Goal: Find specific page/section: Find specific page/section

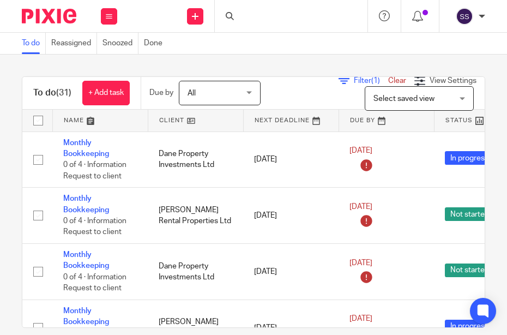
click at [243, 18] on div at bounding box center [291, 16] width 153 height 32
click at [241, 14] on input "Search" at bounding box center [286, 18] width 98 height 10
click at [234, 15] on div at bounding box center [289, 16] width 127 height 14
click at [239, 17] on input "Search" at bounding box center [286, 18] width 98 height 10
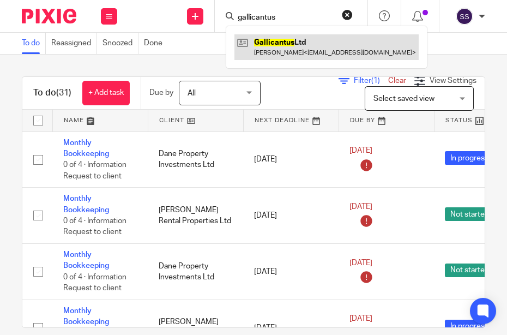
type input "gallicantus"
click at [257, 47] on link at bounding box center [327, 46] width 184 height 25
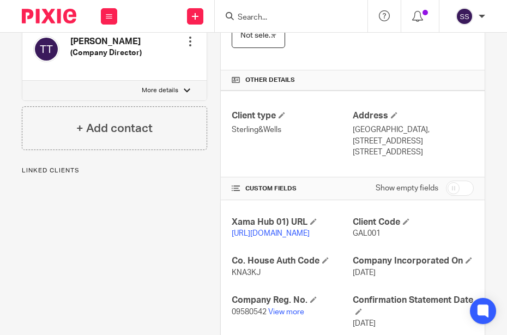
scroll to position [382, 0]
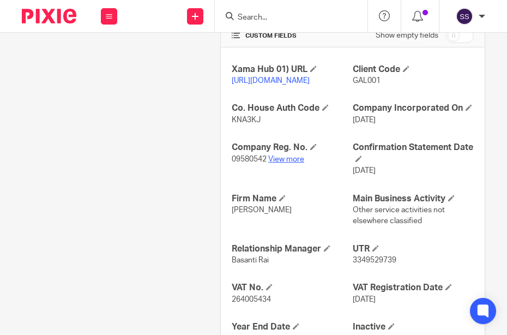
click at [277, 163] on link "View more" at bounding box center [286, 159] width 36 height 8
